Goal: Task Accomplishment & Management: Manage account settings

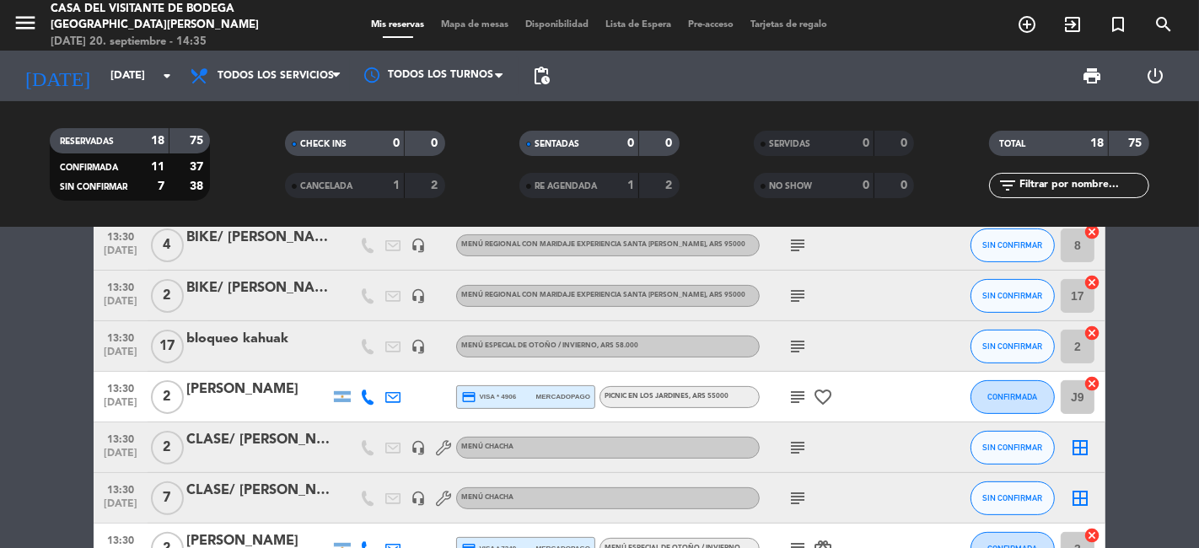
scroll to position [561, 0]
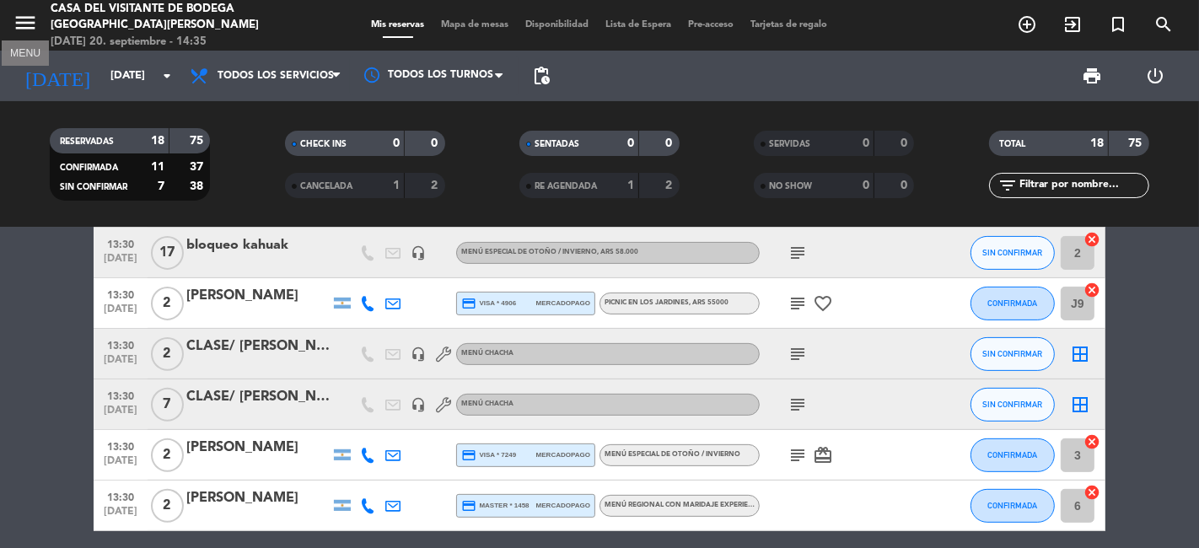
click at [20, 25] on icon "menu" at bounding box center [25, 22] width 25 height 25
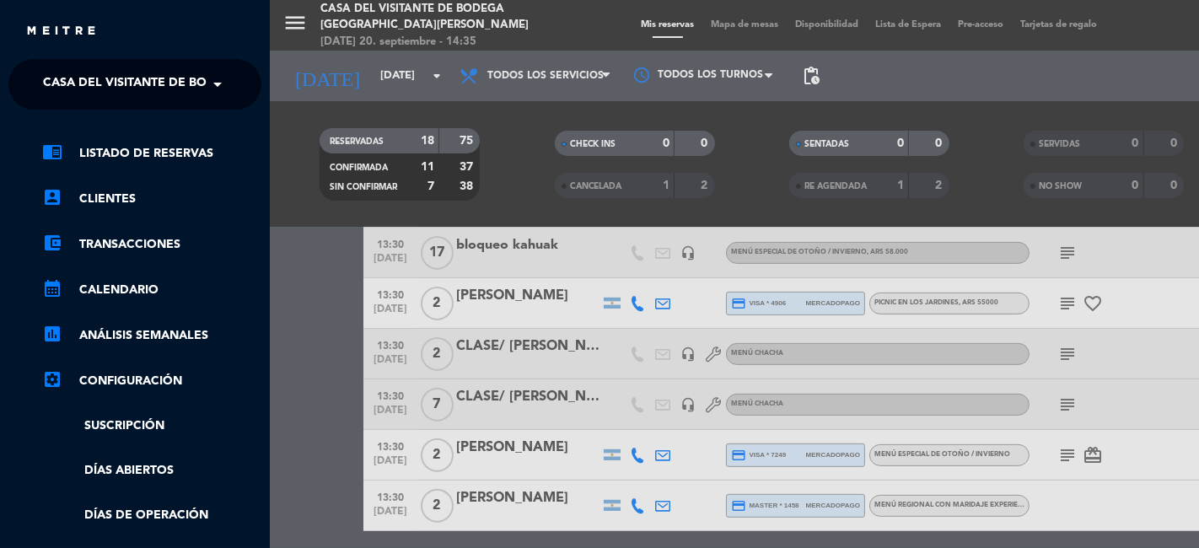
click at [213, 95] on span at bounding box center [221, 84] width 29 height 35
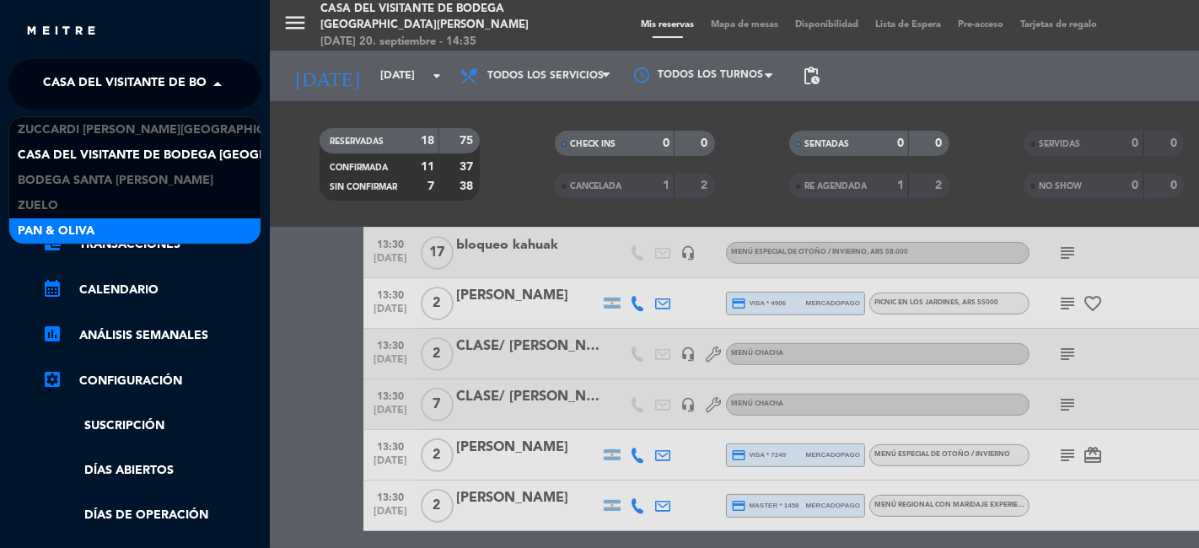
click at [101, 226] on div "Pan & Oliva" at bounding box center [134, 230] width 251 height 25
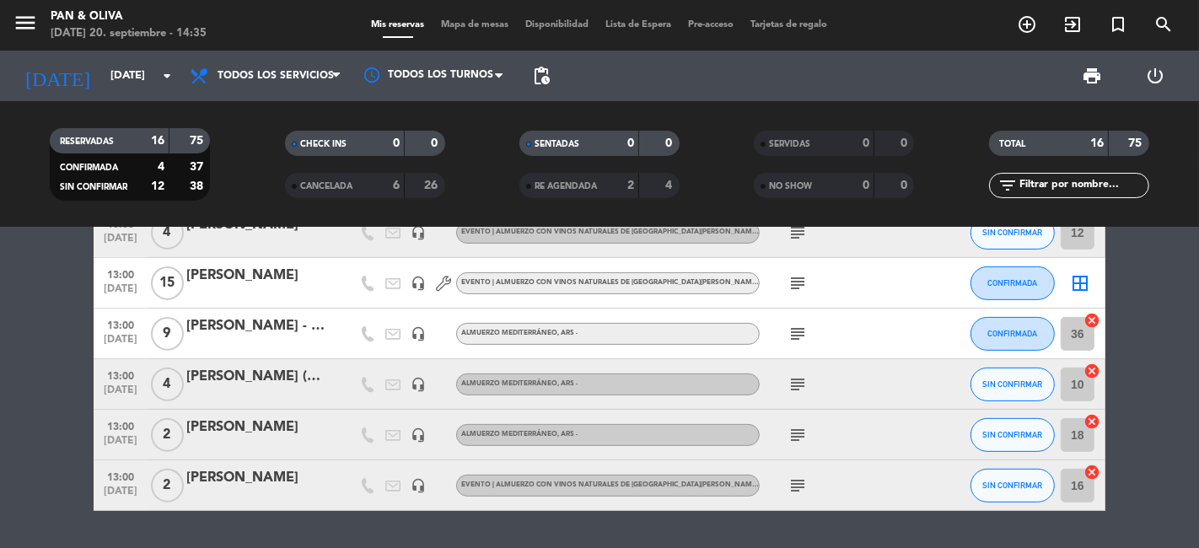
click at [792, 382] on icon "subject" at bounding box center [797, 384] width 20 height 20
click at [0, 412] on bookings-row "13:00 [DATE] 4 [PERSON_NAME] headset_mic Sin menú asignado subject SIN CONFIRMA…" at bounding box center [599, 106] width 1199 height 809
click at [648, 529] on div "13:00 [DATE] 4 [PERSON_NAME] headset_mic Sin menú asignado subject SIN CONFIRMA…" at bounding box center [599, 388] width 1199 height 320
click at [19, 400] on bookings-row "13:00 [DATE] 4 [PERSON_NAME] headset_mic Sin menú asignado subject SIN CONFIRMA…" at bounding box center [599, 106] width 1199 height 809
click at [324, 182] on span "CANCELADA" at bounding box center [326, 186] width 52 height 8
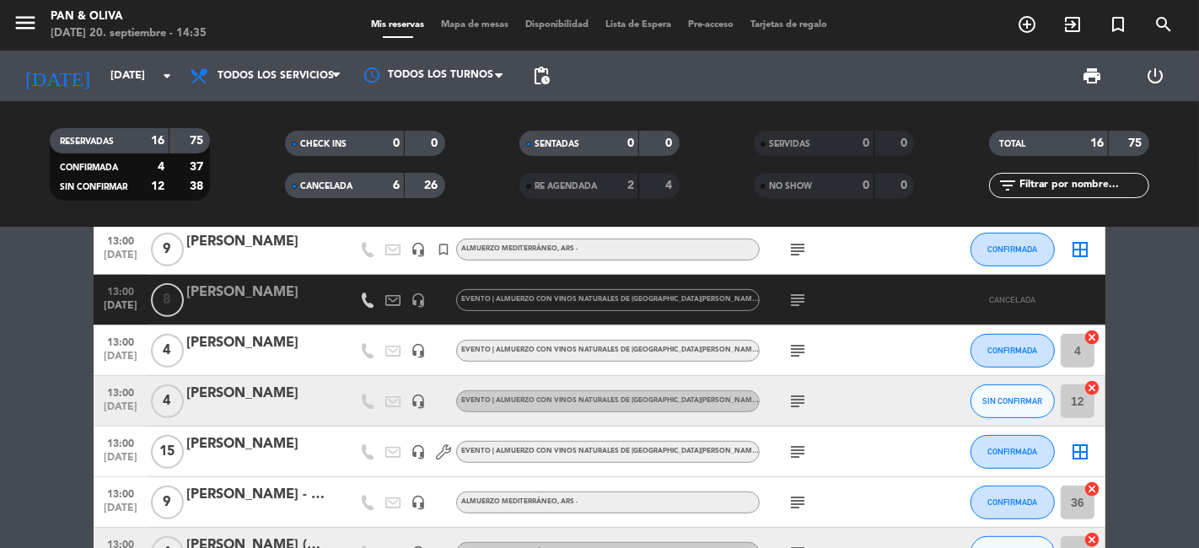
scroll to position [749, 0]
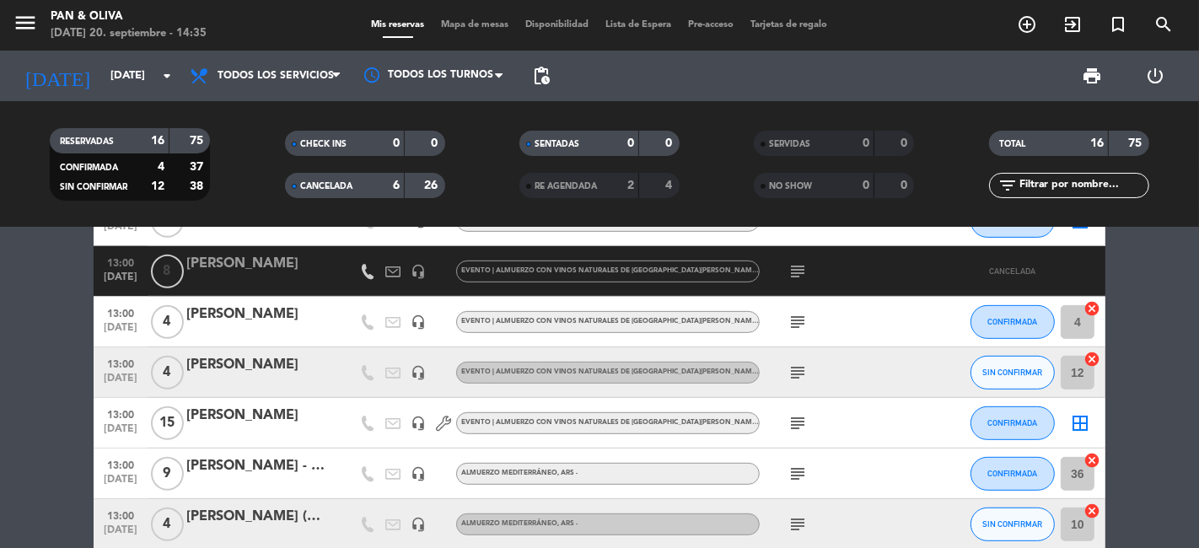
click at [319, 191] on span "CANCELADA" at bounding box center [326, 186] width 52 height 8
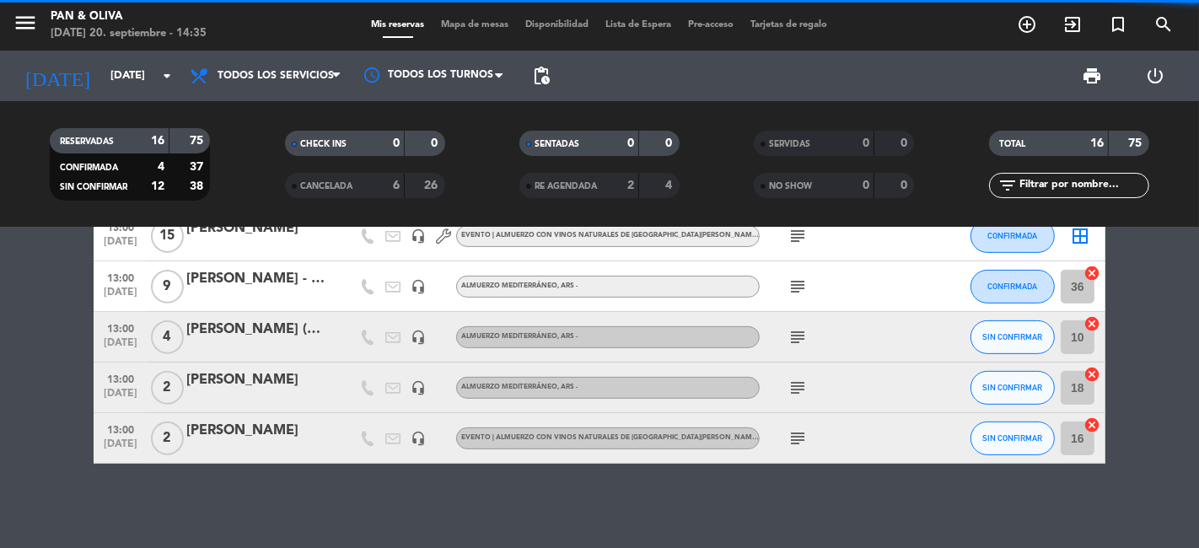
scroll to position [607, 0]
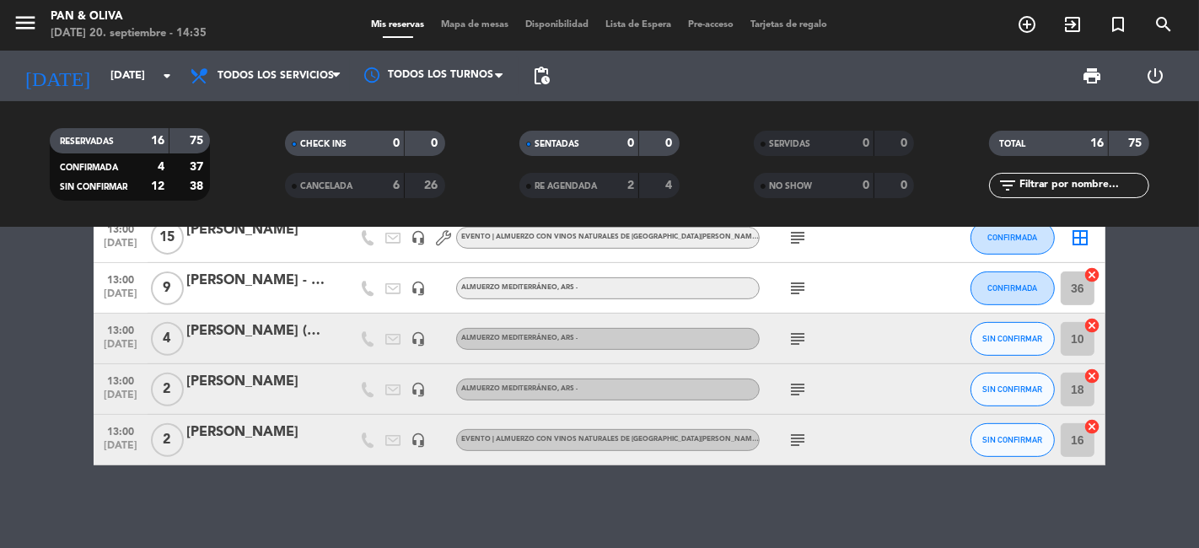
click at [797, 334] on icon "subject" at bounding box center [797, 339] width 20 height 20
click at [642, 537] on div "13:00 [DATE] 4 [PERSON_NAME] headset_mic Sin menú asignado subject SIN CONFIRMA…" at bounding box center [599, 388] width 1199 height 320
click at [590, 507] on div "13:00 [DATE] 4 [PERSON_NAME] headset_mic Sin menú asignado subject SIN CONFIRMA…" at bounding box center [599, 388] width 1199 height 320
click at [252, 509] on div "13:00 [DATE] 4 [PERSON_NAME] headset_mic Sin menú asignado subject SIN CONFIRMA…" at bounding box center [599, 388] width 1199 height 320
click at [21, 30] on icon "menu" at bounding box center [25, 22] width 25 height 25
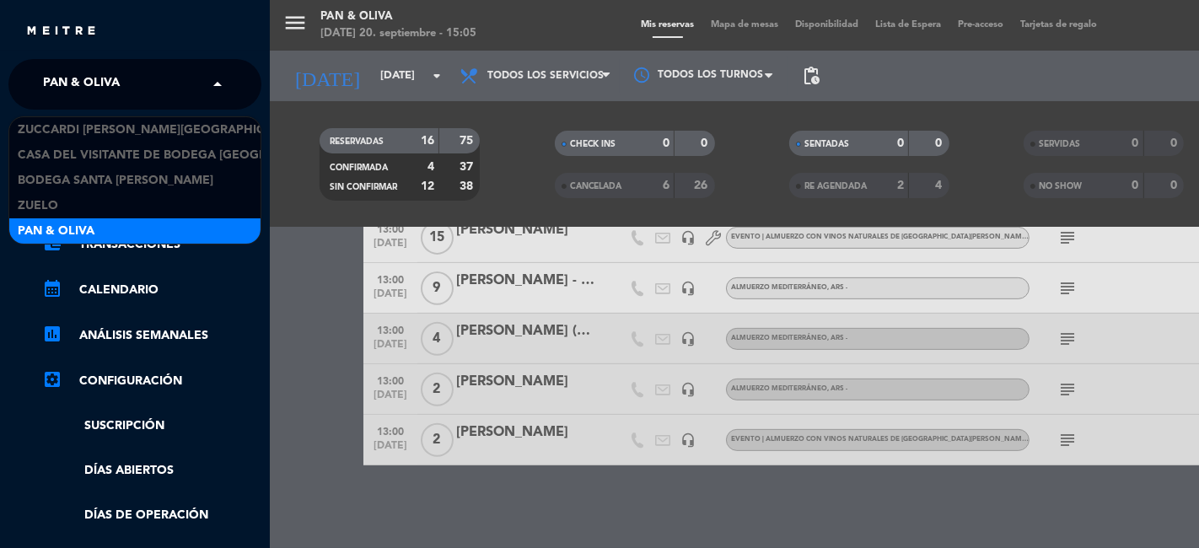
click at [211, 90] on span at bounding box center [221, 84] width 29 height 35
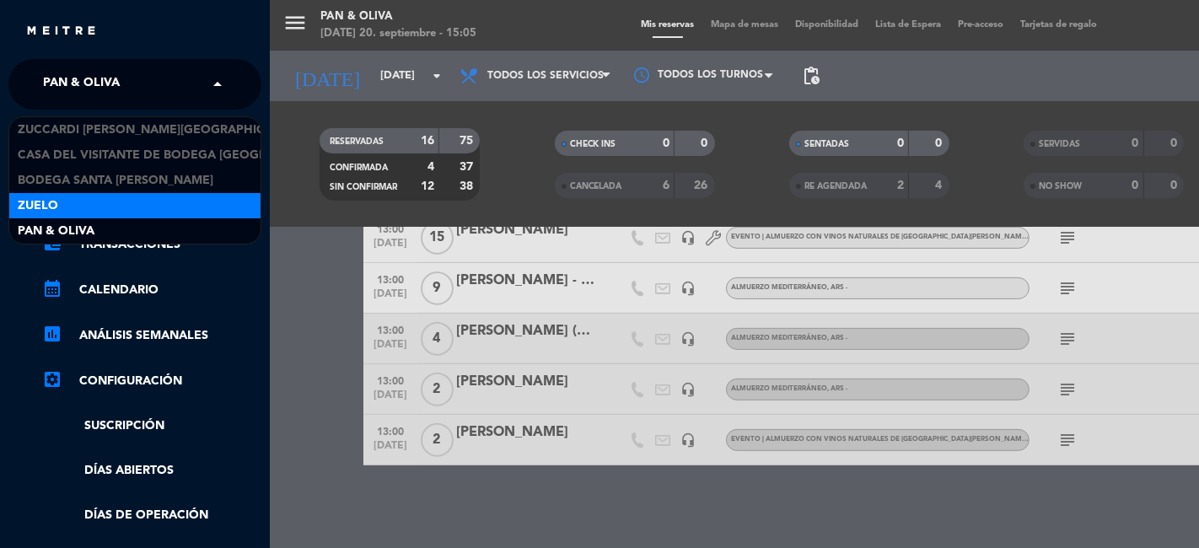
click at [49, 197] on span "Zuelo" at bounding box center [38, 205] width 40 height 19
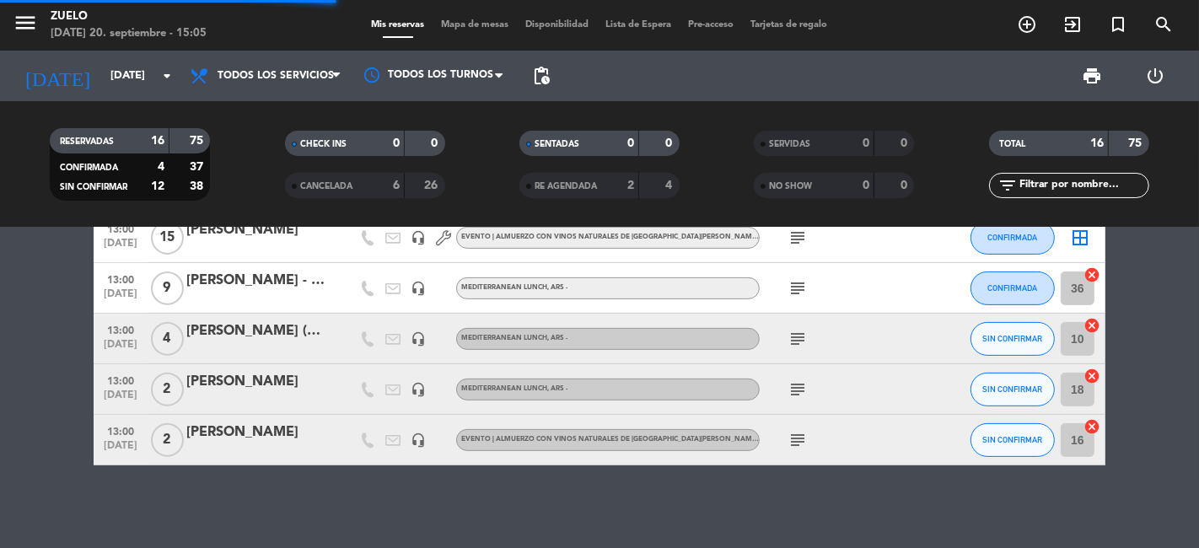
scroll to position [0, 0]
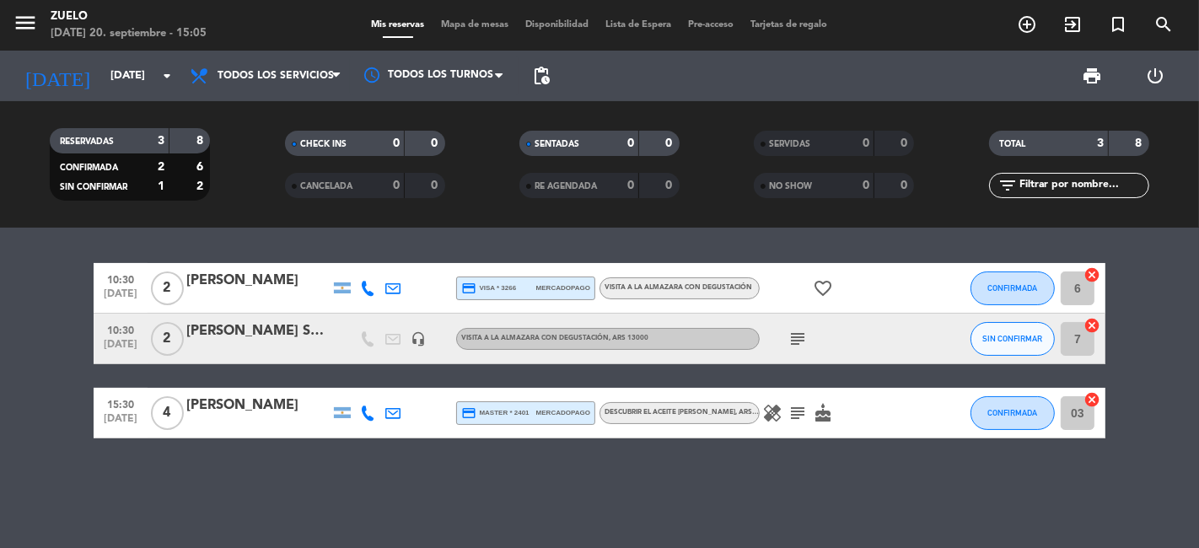
click at [315, 521] on div "10:30 [DATE] 2 [PERSON_NAME] credit_card visa * 3266 mercadopago Visita a la Al…" at bounding box center [599, 388] width 1199 height 320
click at [169, 482] on div "10:30 [DATE] 2 [PERSON_NAME] credit_card visa * 3266 mercadopago Visita a la Al…" at bounding box center [599, 388] width 1199 height 320
click at [169, 71] on icon "arrow_drop_down" at bounding box center [167, 76] width 20 height 20
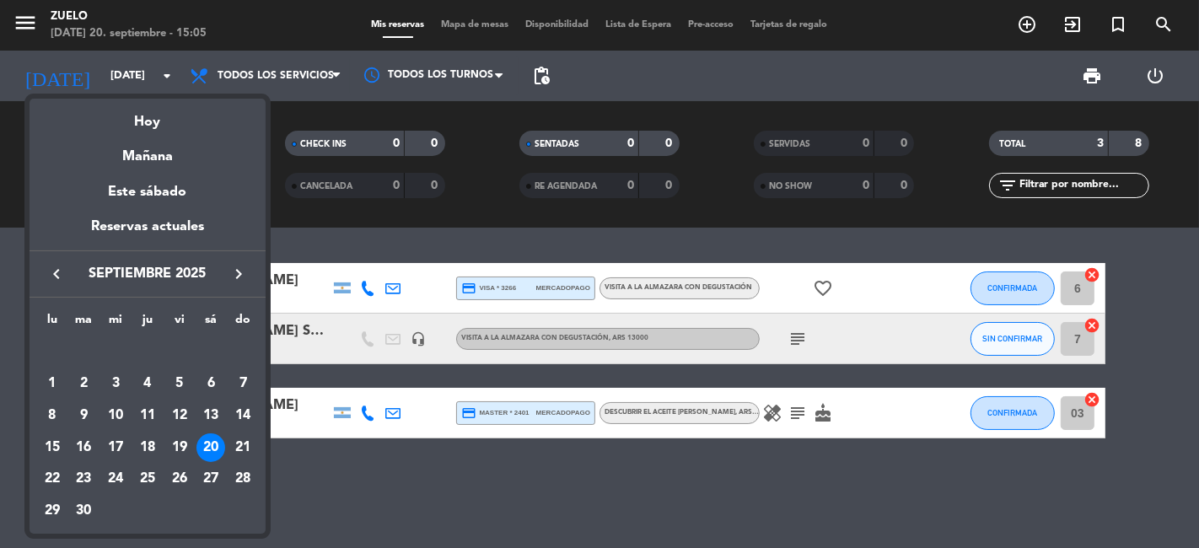
click at [333, 518] on div at bounding box center [599, 274] width 1199 height 548
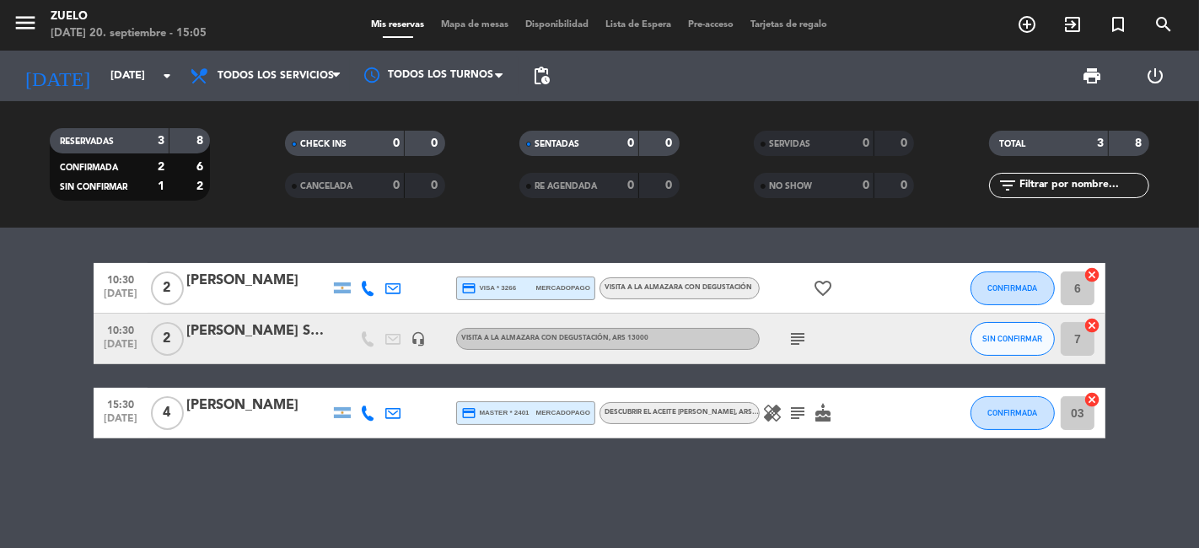
click at [0, 318] on bookings-row "10:30 [DATE] 2 [PERSON_NAME] credit_card visa * 3266 mercadopago Visita a la Al…" at bounding box center [599, 350] width 1199 height 175
click at [563, 507] on div "10:30 [DATE] 2 [PERSON_NAME] credit_card visa * 3266 mercadopago Visita a la Al…" at bounding box center [599, 388] width 1199 height 320
click at [496, 491] on div "10:30 [DATE] 2 [PERSON_NAME] credit_card visa * 3266 mercadopago Visita a la Al…" at bounding box center [599, 388] width 1199 height 320
